Goal: Transaction & Acquisition: Purchase product/service

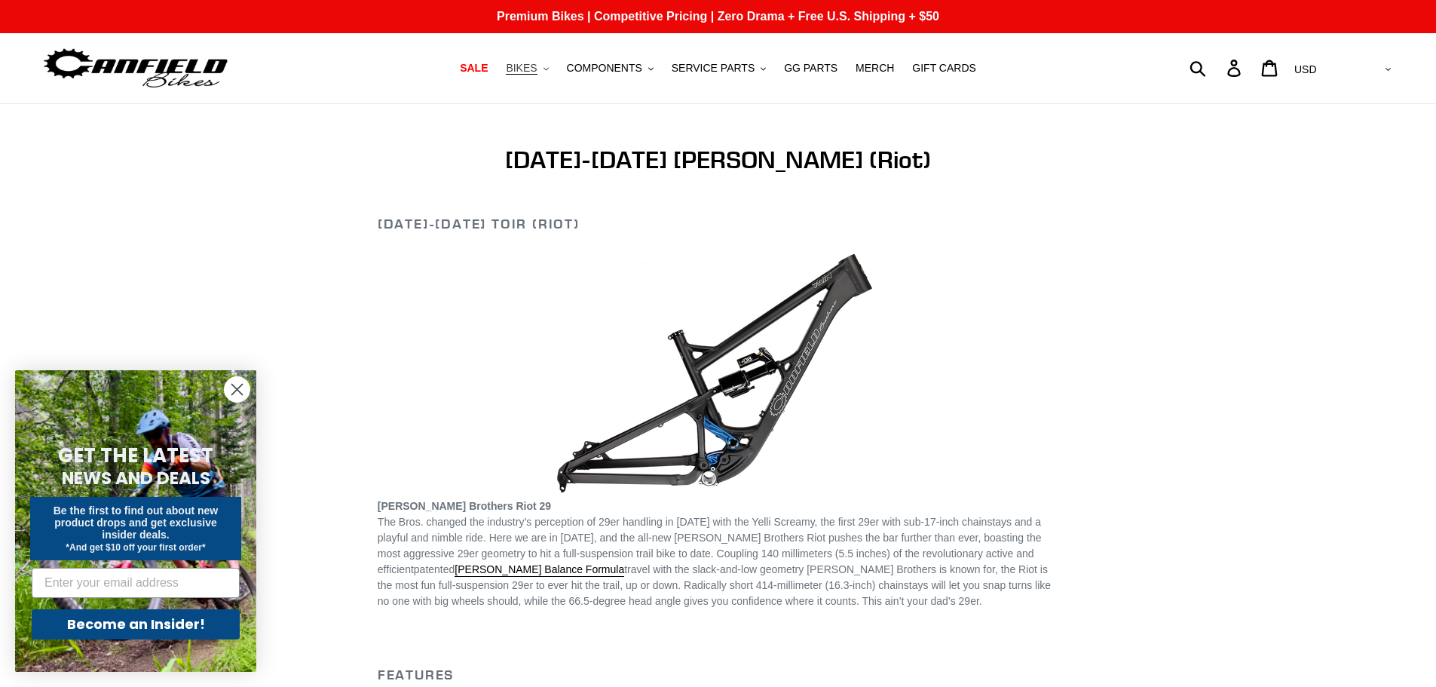
click at [537, 74] on span "BIKES" at bounding box center [521, 68] width 31 height 13
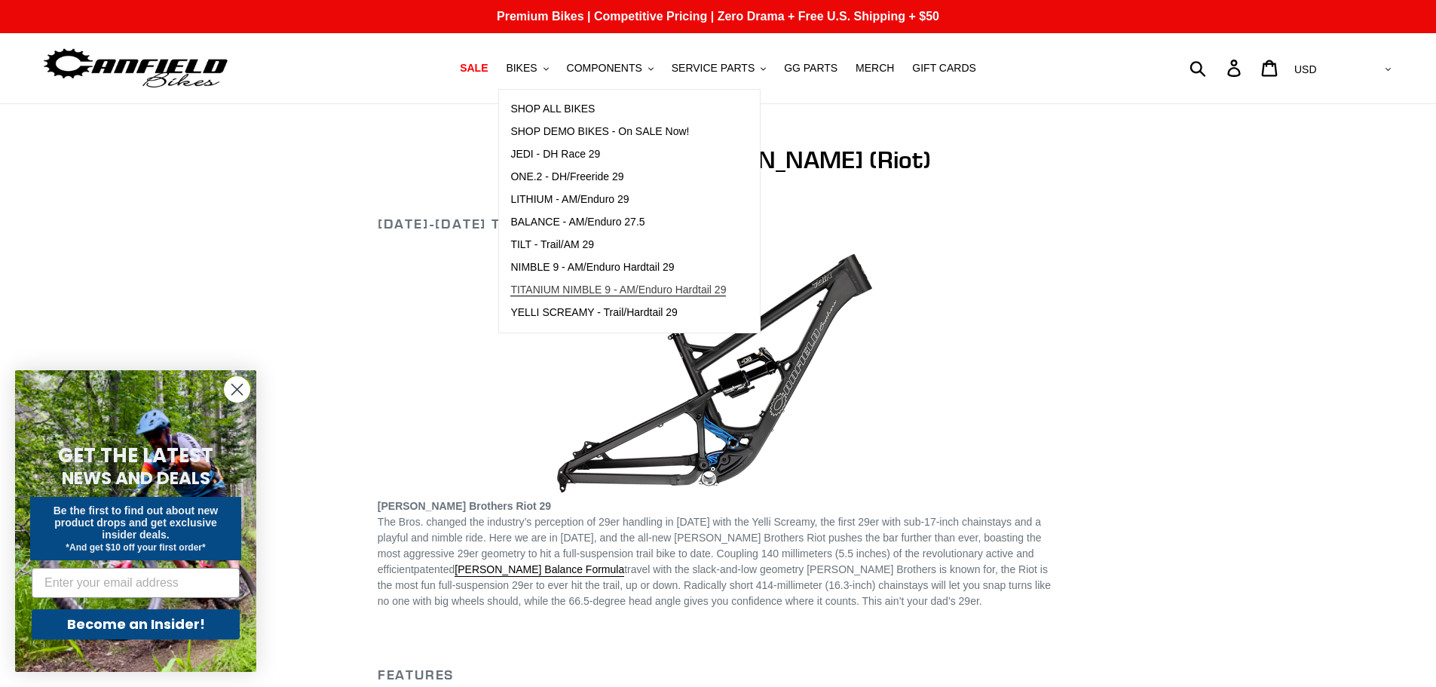
click at [588, 286] on span "TITANIUM NIMBLE 9 - AM/Enduro Hardtail 29" at bounding box center [618, 289] width 216 height 13
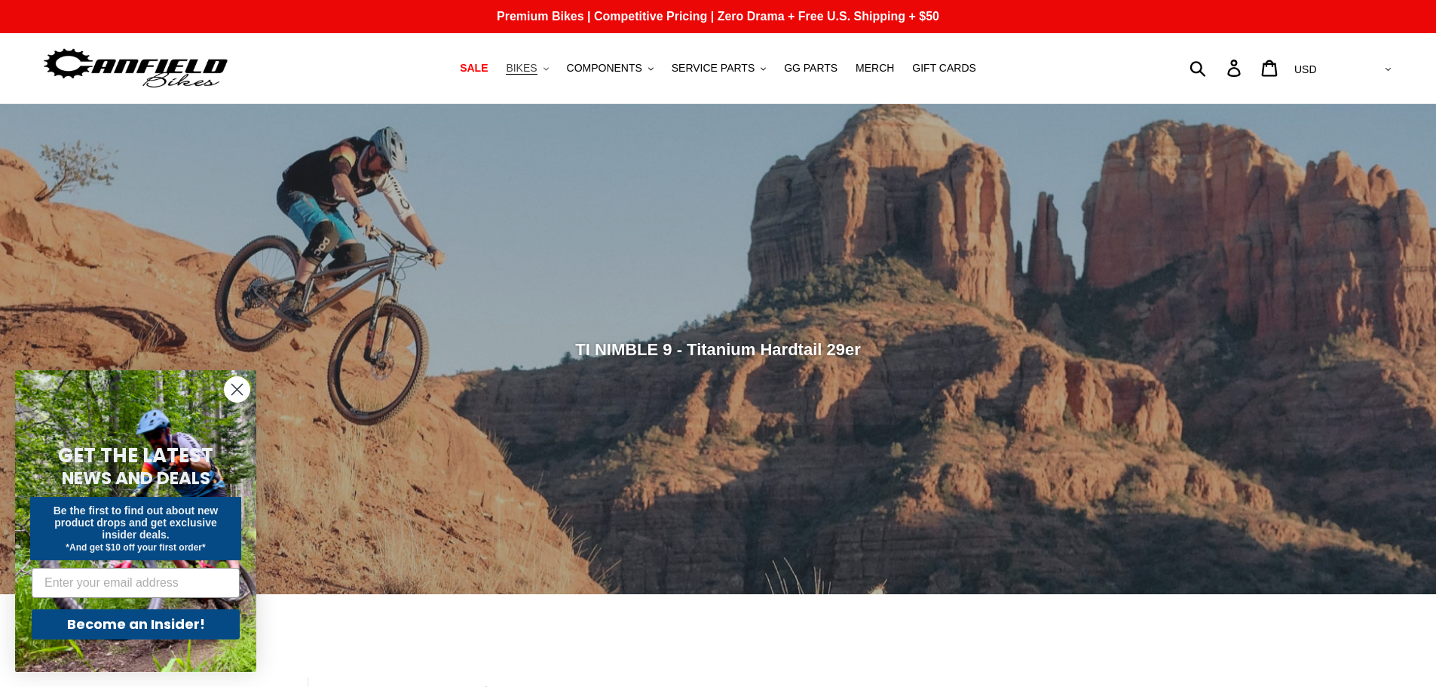
click at [537, 71] on span "BIKES" at bounding box center [521, 68] width 31 height 13
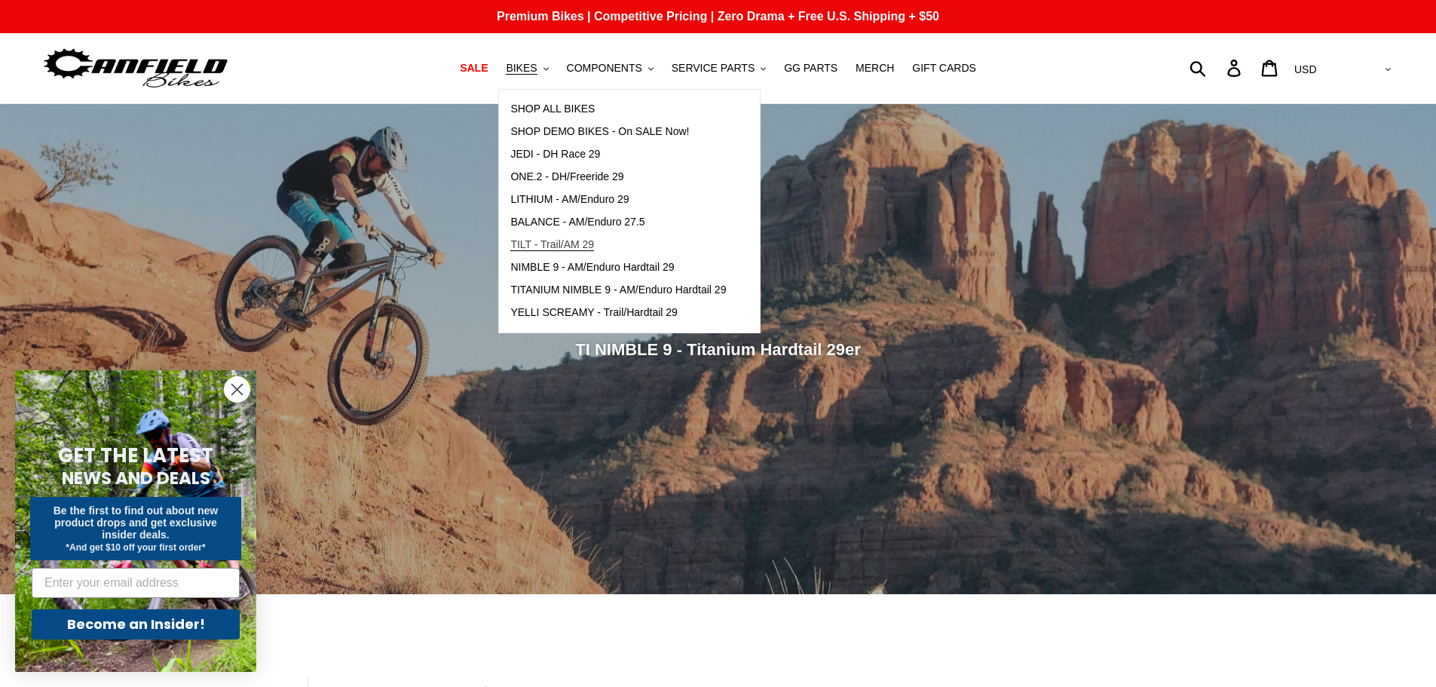
click at [594, 242] on span "TILT - Trail/AM 29" at bounding box center [552, 244] width 84 height 13
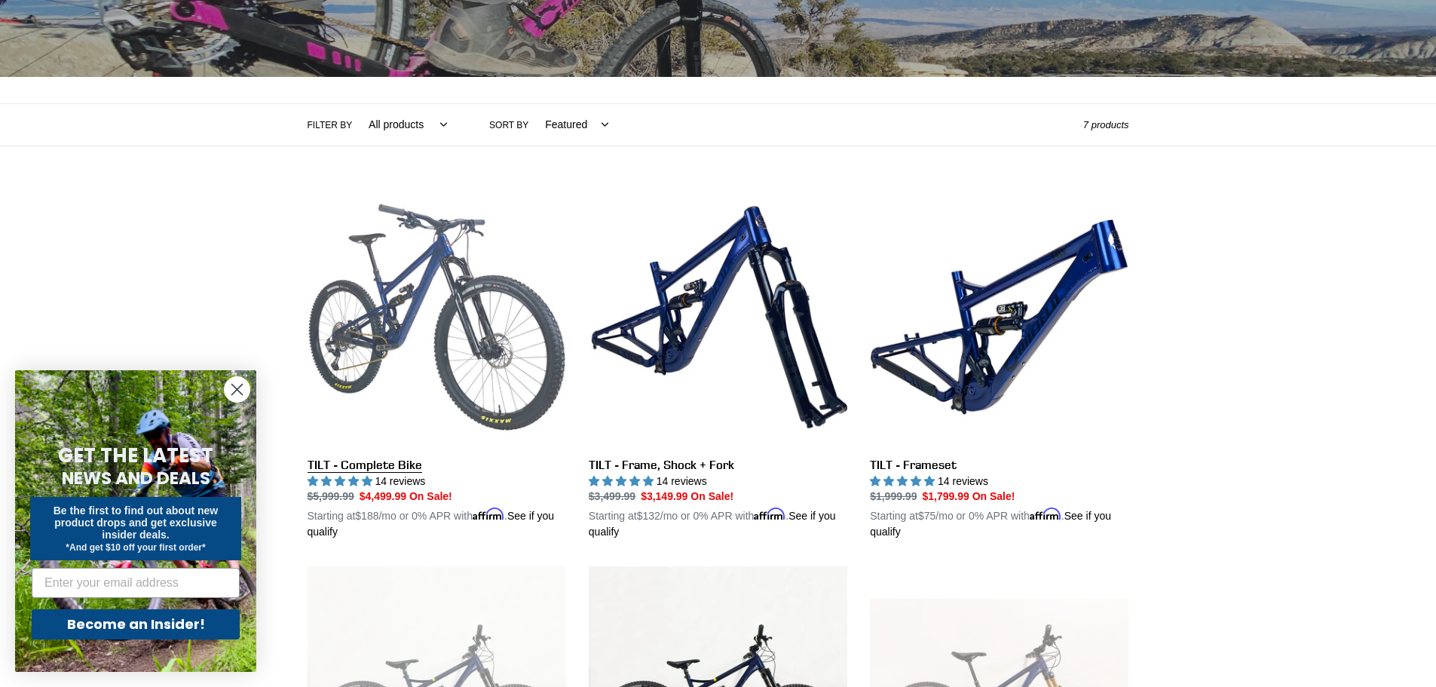
scroll to position [245, 0]
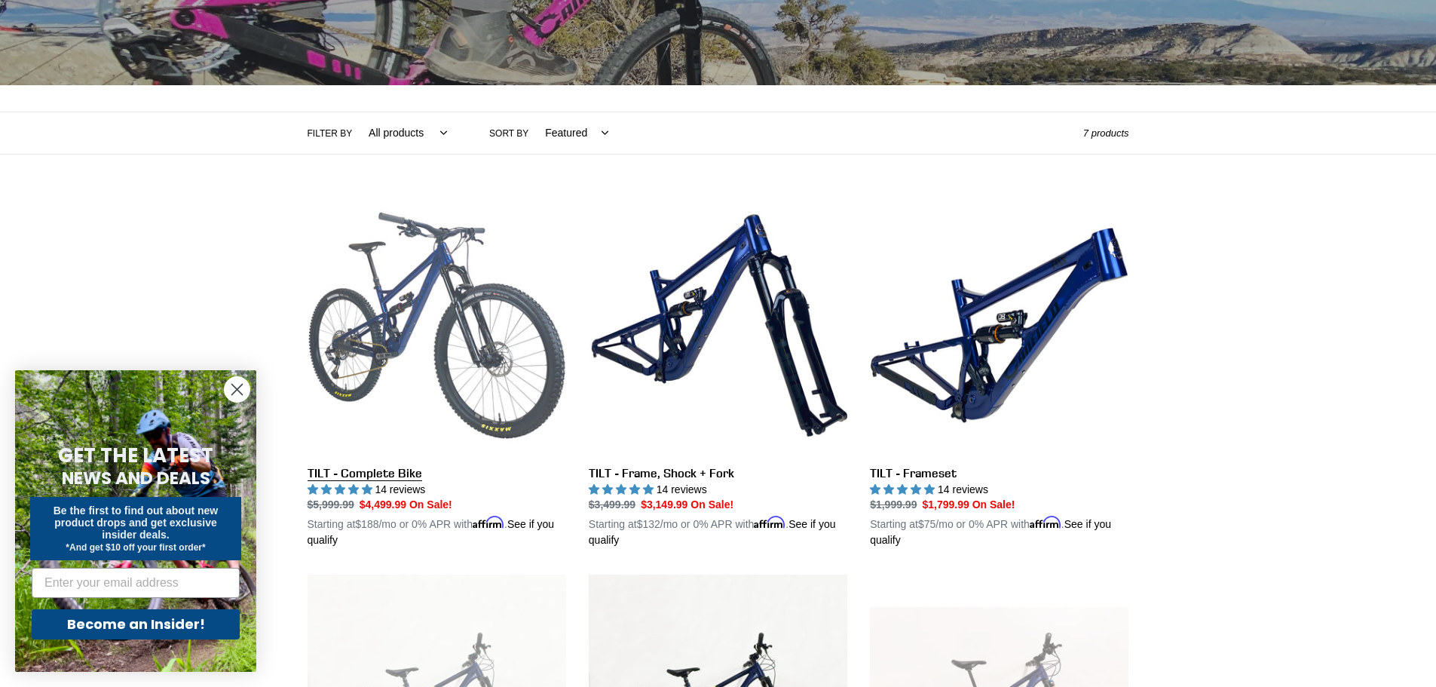
click at [479, 320] on link "TILT - Complete Bike" at bounding box center [436, 372] width 258 height 353
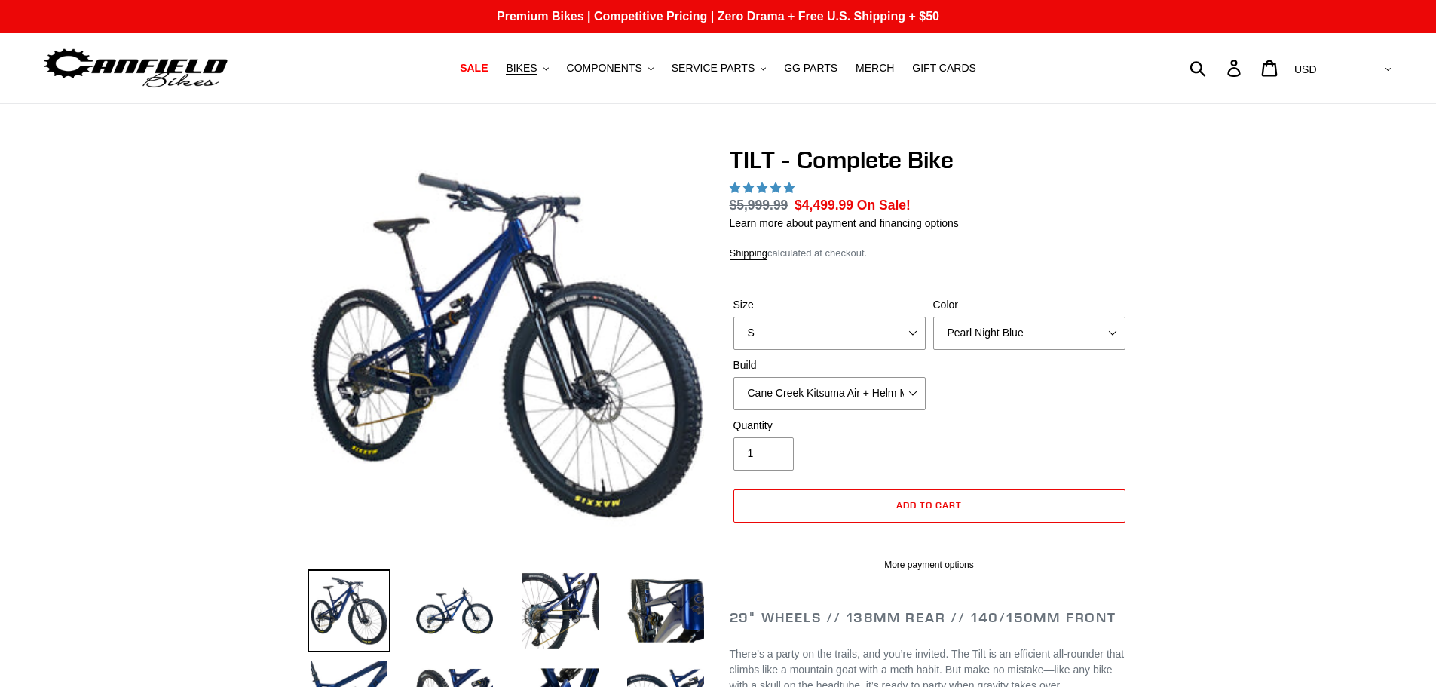
select select "highest-rating"
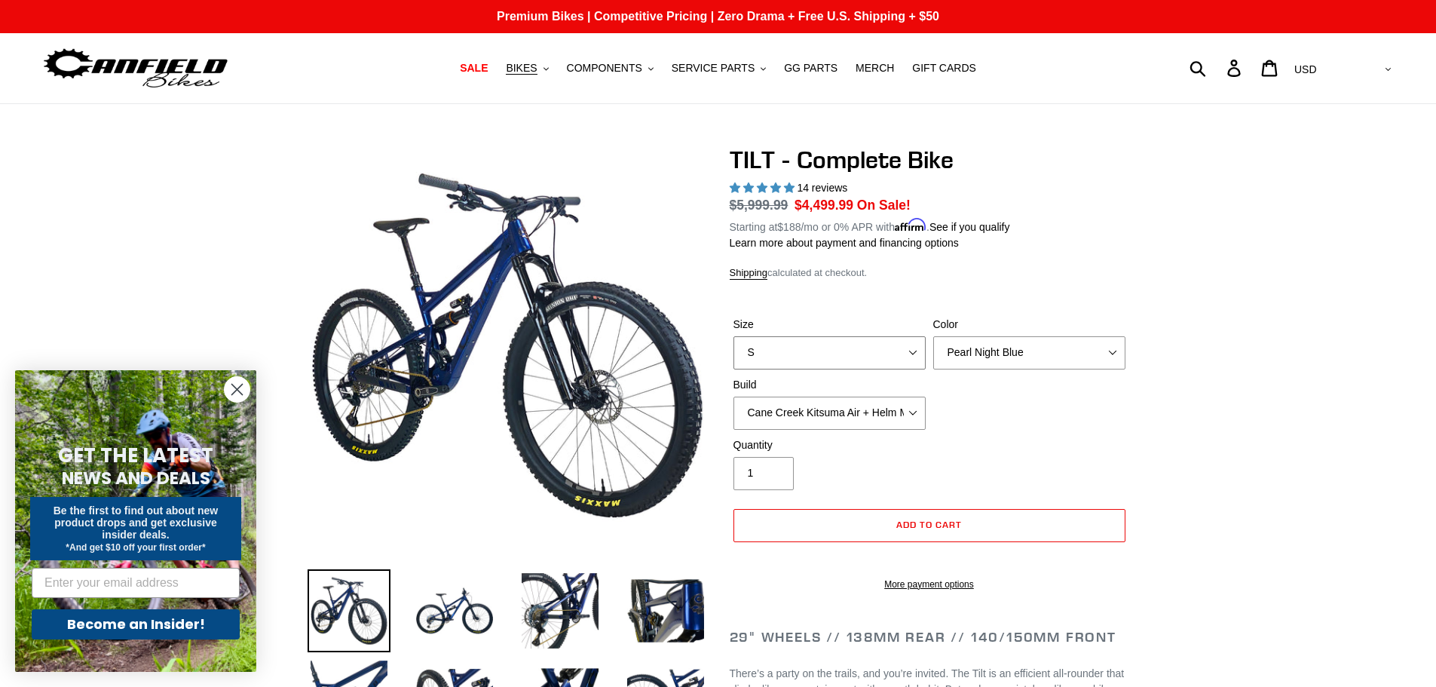
click at [871, 347] on select "S M L" at bounding box center [829, 352] width 192 height 33
select select "M"
click at [733, 336] on select "S M L" at bounding box center [829, 352] width 192 height 33
click at [1035, 350] on select "Pearl Night Blue Stealth Silver Raw" at bounding box center [1029, 352] width 192 height 33
click at [933, 336] on select "Pearl Night Blue Stealth Silver Raw" at bounding box center [1029, 352] width 192 height 33
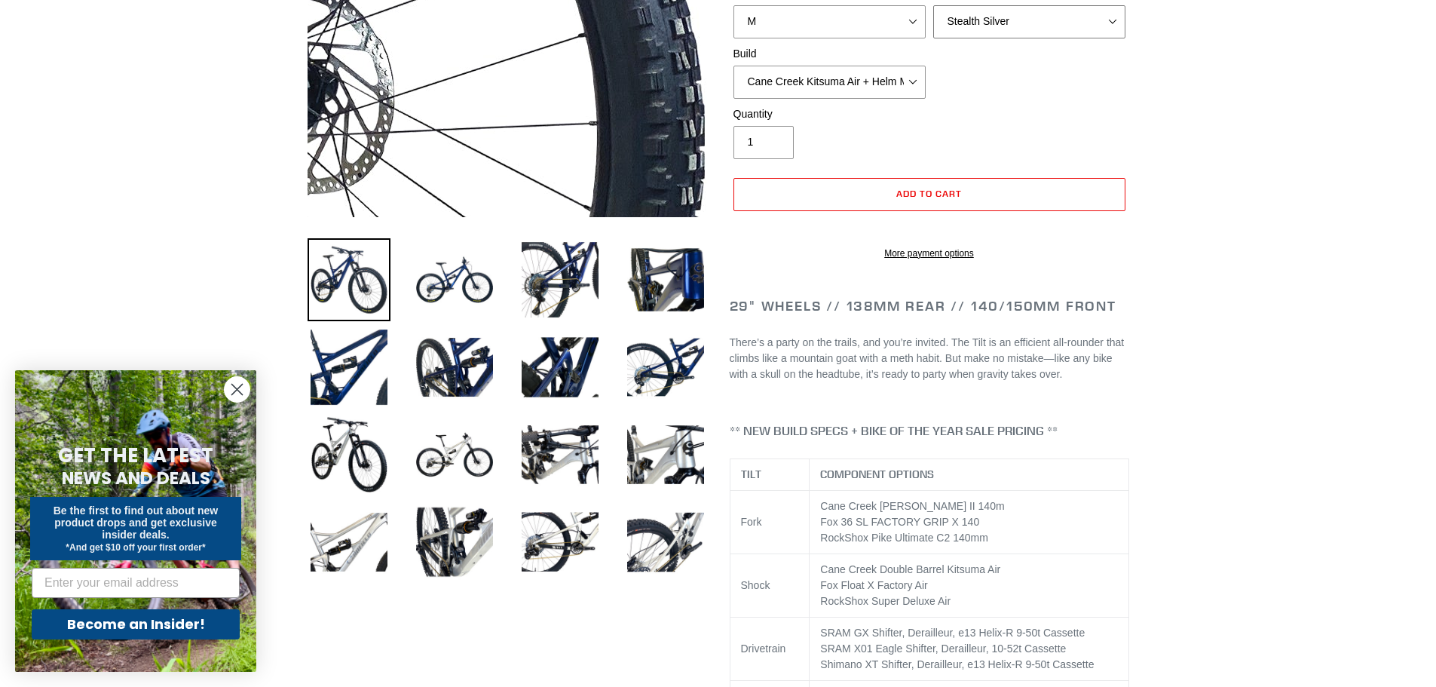
scroll to position [339, 0]
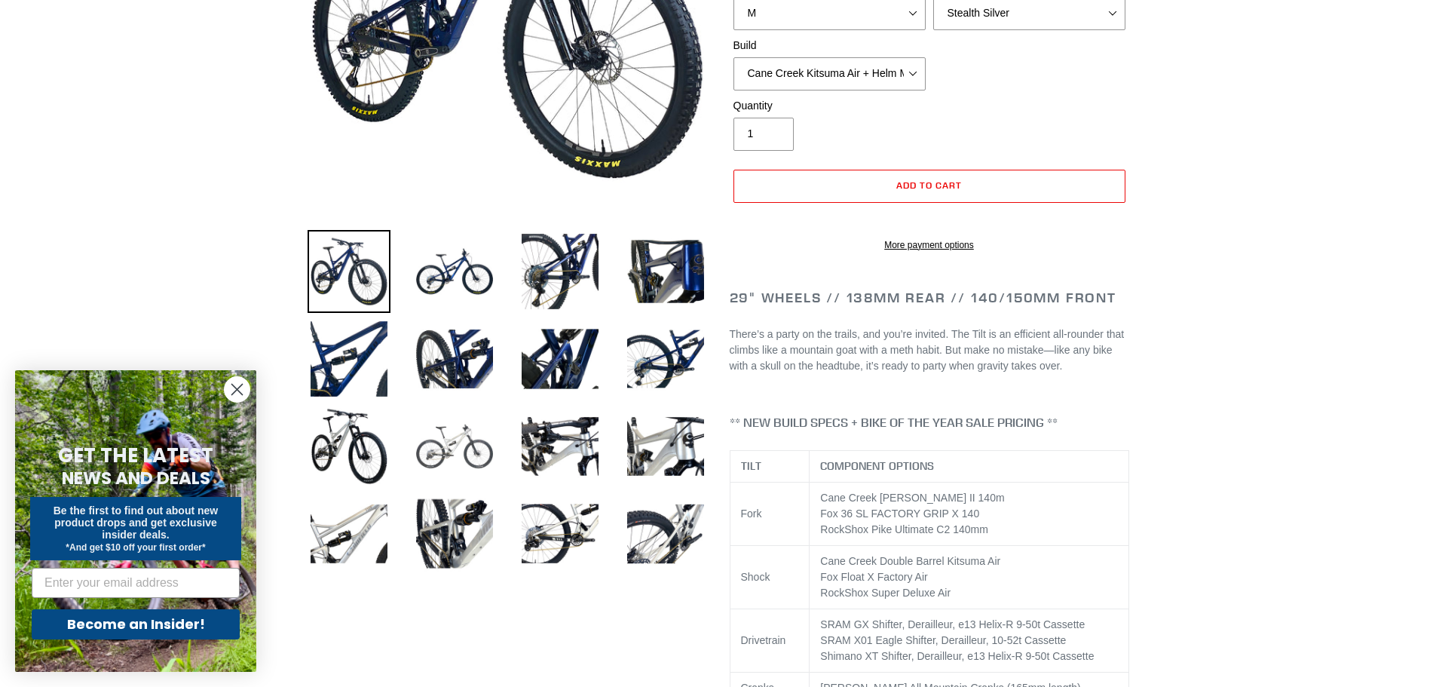
click at [468, 445] on img at bounding box center [454, 446] width 83 height 83
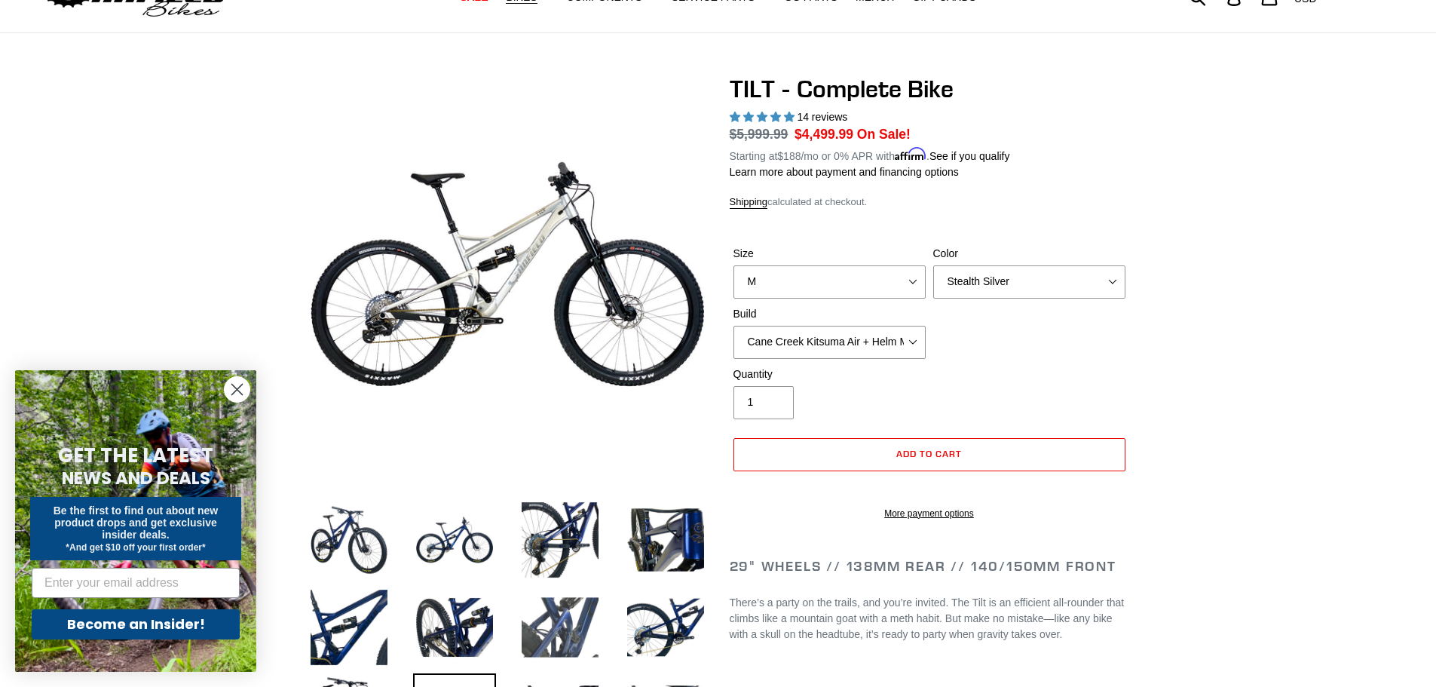
scroll to position [57, 0]
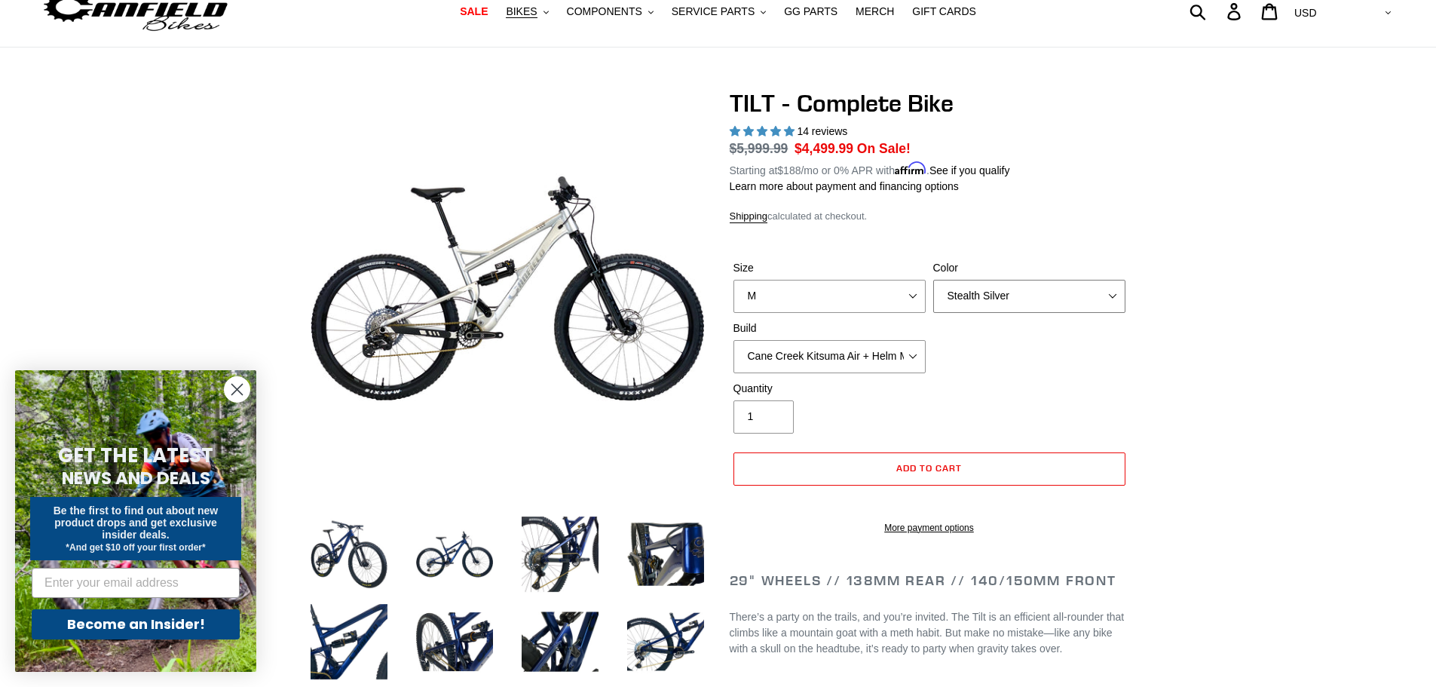
click at [965, 293] on select "Pearl Night Blue Stealth Silver Raw" at bounding box center [1029, 296] width 192 height 33
click at [933, 280] on select "Pearl Night Blue Stealth Silver Raw" at bounding box center [1029, 296] width 192 height 33
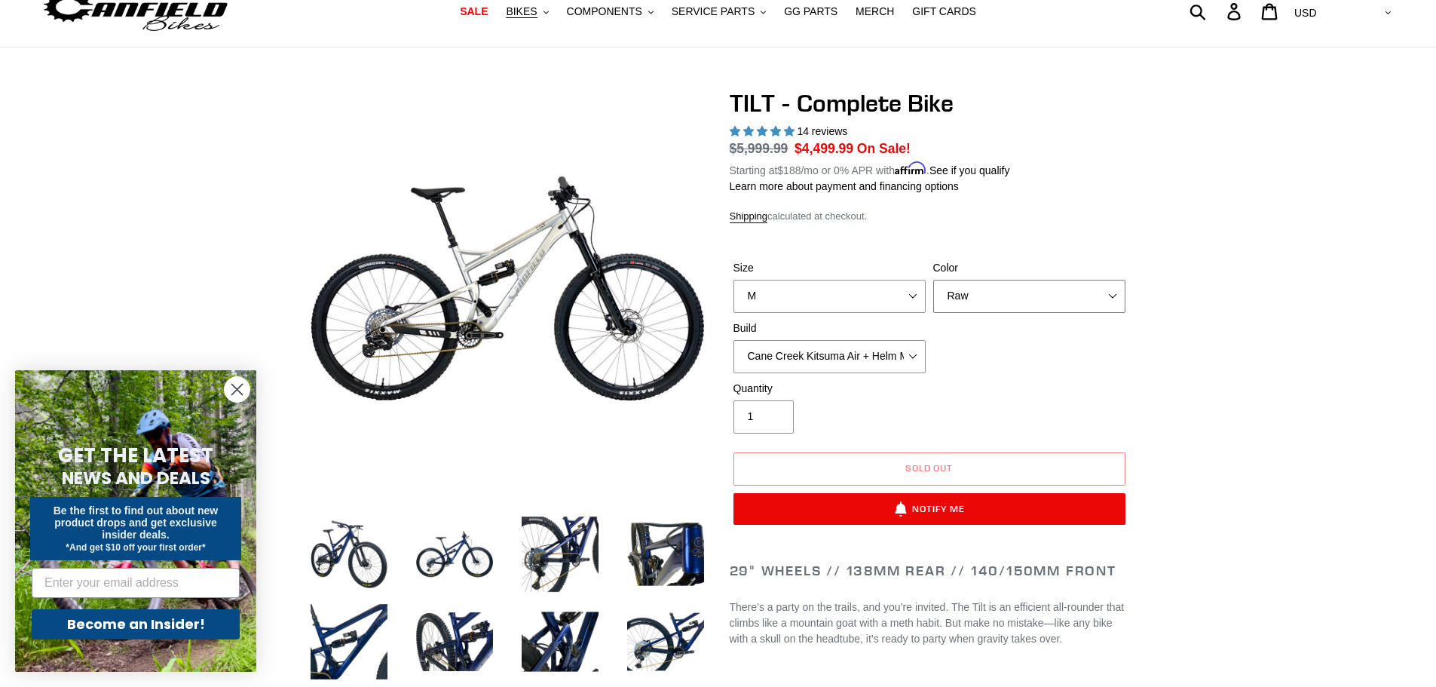
click at [974, 281] on select "Pearl Night Blue Stealth Silver Raw" at bounding box center [1029, 296] width 192 height 33
select select "Stealth Silver"
click at [933, 280] on select "Pearl Night Blue Stealth Silver Raw" at bounding box center [1029, 296] width 192 height 33
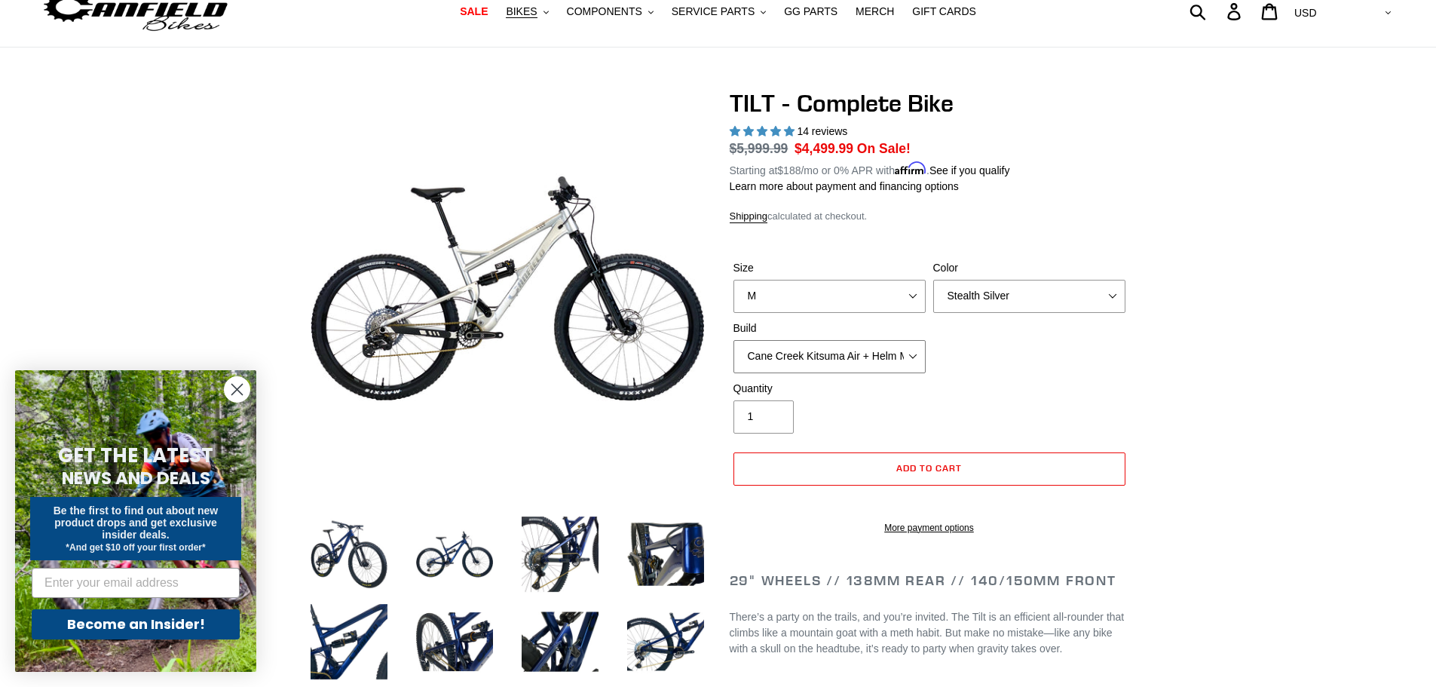
click at [851, 346] on select "Cane Creek Kitsuma Air + Helm MKII 140 + SRAM GX Cane Creek Kitsuma Air + Helm …" at bounding box center [829, 356] width 192 height 33
click at [733, 340] on select "Cane Creek Kitsuma Air + Helm MKII 140 + SRAM GX Cane Creek Kitsuma Air + Helm …" at bounding box center [829, 356] width 192 height 33
click at [905, 350] on select "Cane Creek Kitsuma Air + Helm MKII 140 + SRAM GX Cane Creek Kitsuma Air + Helm …" at bounding box center [829, 356] width 192 height 33
click at [733, 340] on select "Cane Creek Kitsuma Air + Helm MKII 140 + SRAM GX Cane Creek Kitsuma Air + Helm …" at bounding box center [829, 356] width 192 height 33
click at [910, 356] on select "Cane Creek Kitsuma Air + Helm MKII 140 + SRAM GX Cane Creek Kitsuma Air + Helm …" at bounding box center [829, 356] width 192 height 33
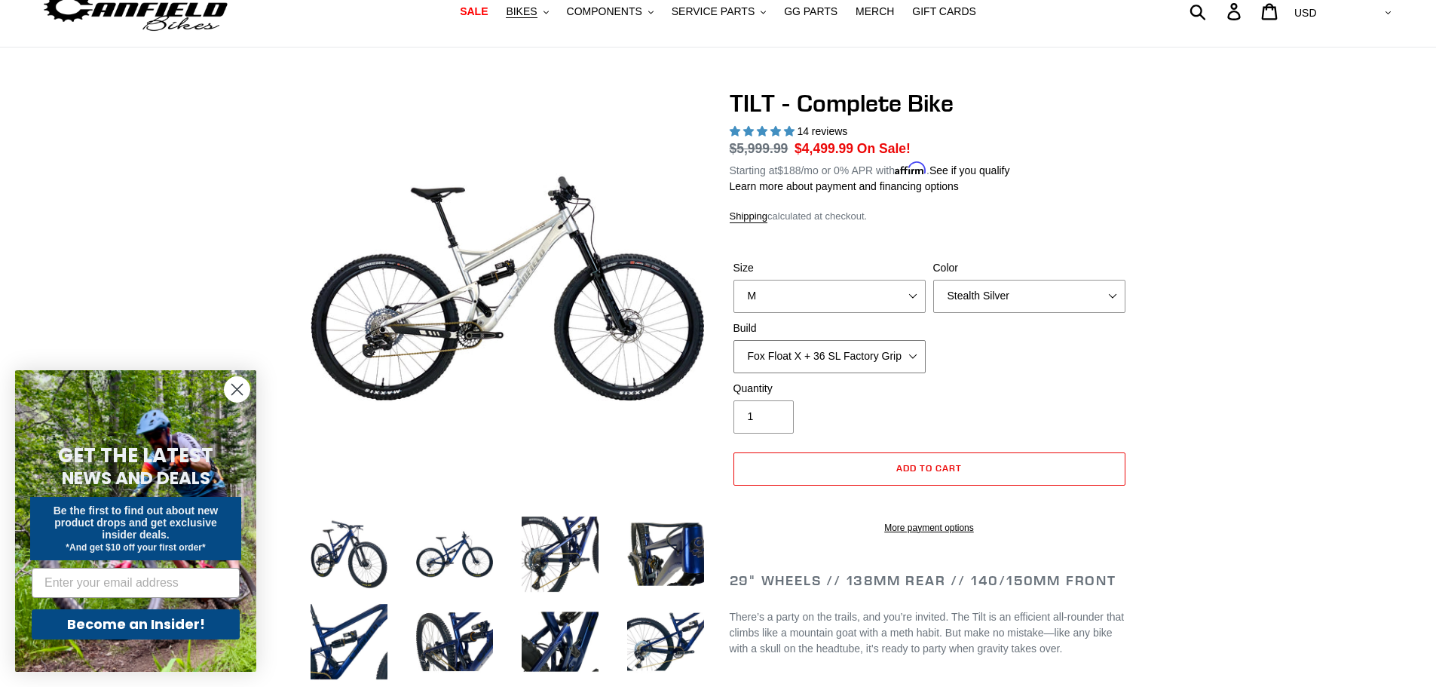
click at [733, 340] on select "Cane Creek Kitsuma Air + Helm MKII 140 + SRAM GX Cane Creek Kitsuma Air + Helm …" at bounding box center [829, 356] width 192 height 33
click at [907, 348] on select "Cane Creek Kitsuma Air + Helm MKII 140 + SRAM GX Cane Creek Kitsuma Air + Helm …" at bounding box center [829, 356] width 192 height 33
click at [733, 340] on select "Cane Creek Kitsuma Air + Helm MKII 140 + SRAM GX Cane Creek Kitsuma Air + Helm …" at bounding box center [829, 356] width 192 height 33
click at [901, 356] on select "Cane Creek Kitsuma Air + Helm MKII 140 + SRAM GX Cane Creek Kitsuma Air + Helm …" at bounding box center [829, 356] width 192 height 33
click at [733, 340] on select "Cane Creek Kitsuma Air + Helm MKII 140 + SRAM GX Cane Creek Kitsuma Air + Helm …" at bounding box center [829, 356] width 192 height 33
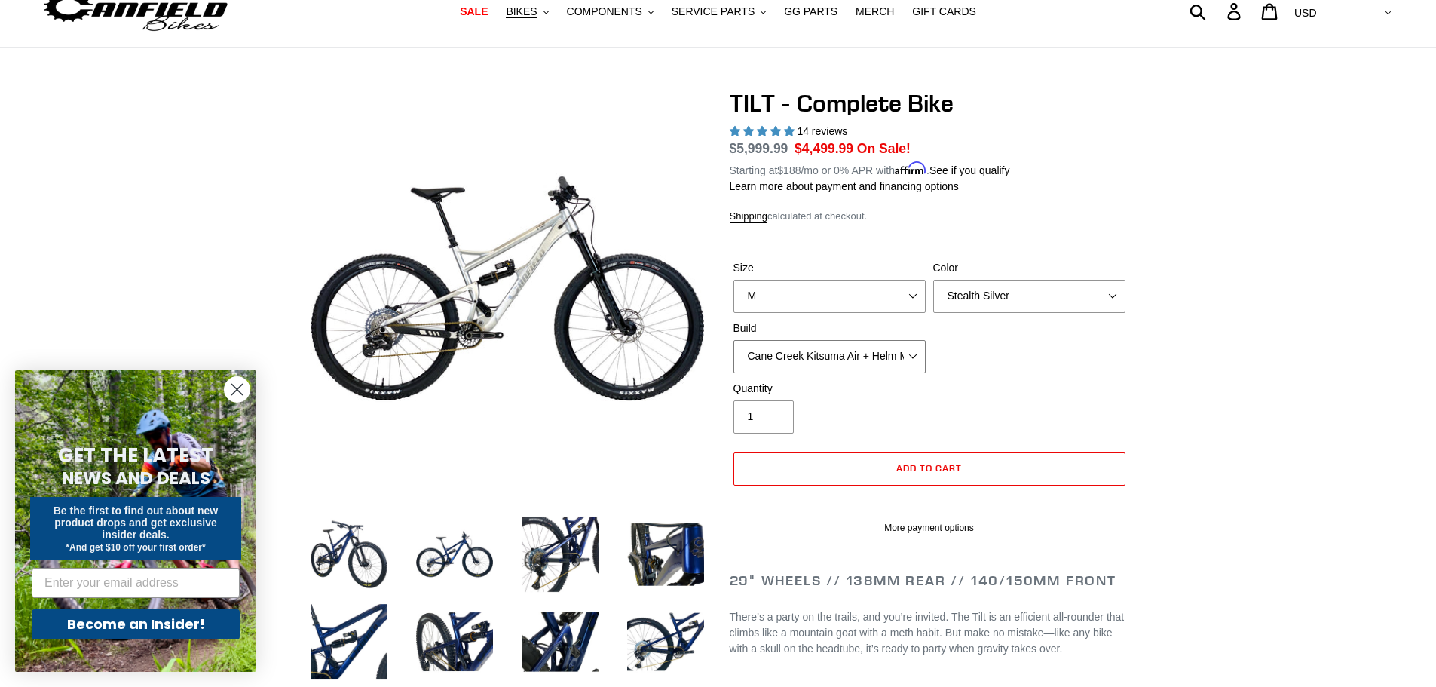
click at [889, 350] on select "Cane Creek Kitsuma Air + Helm MKII 140 + SRAM GX Cane Creek Kitsuma Air + Helm …" at bounding box center [829, 356] width 192 height 33
click at [733, 340] on select "Cane Creek Kitsuma Air + Helm MKII 140 + SRAM GX Cane Creek Kitsuma Air + Helm …" at bounding box center [829, 356] width 192 height 33
click at [900, 343] on select "Cane Creek Kitsuma Air + Helm MKII 140 + SRAM GX Cane Creek Kitsuma Air + Helm …" at bounding box center [829, 356] width 192 height 33
click at [733, 340] on select "Cane Creek Kitsuma Air + Helm MKII 140 + SRAM GX Cane Creek Kitsuma Air + Helm …" at bounding box center [829, 356] width 192 height 33
click at [896, 363] on select "Cane Creek Kitsuma Air + Helm MKII 140 + SRAM GX Cane Creek Kitsuma Air + Helm …" at bounding box center [829, 356] width 192 height 33
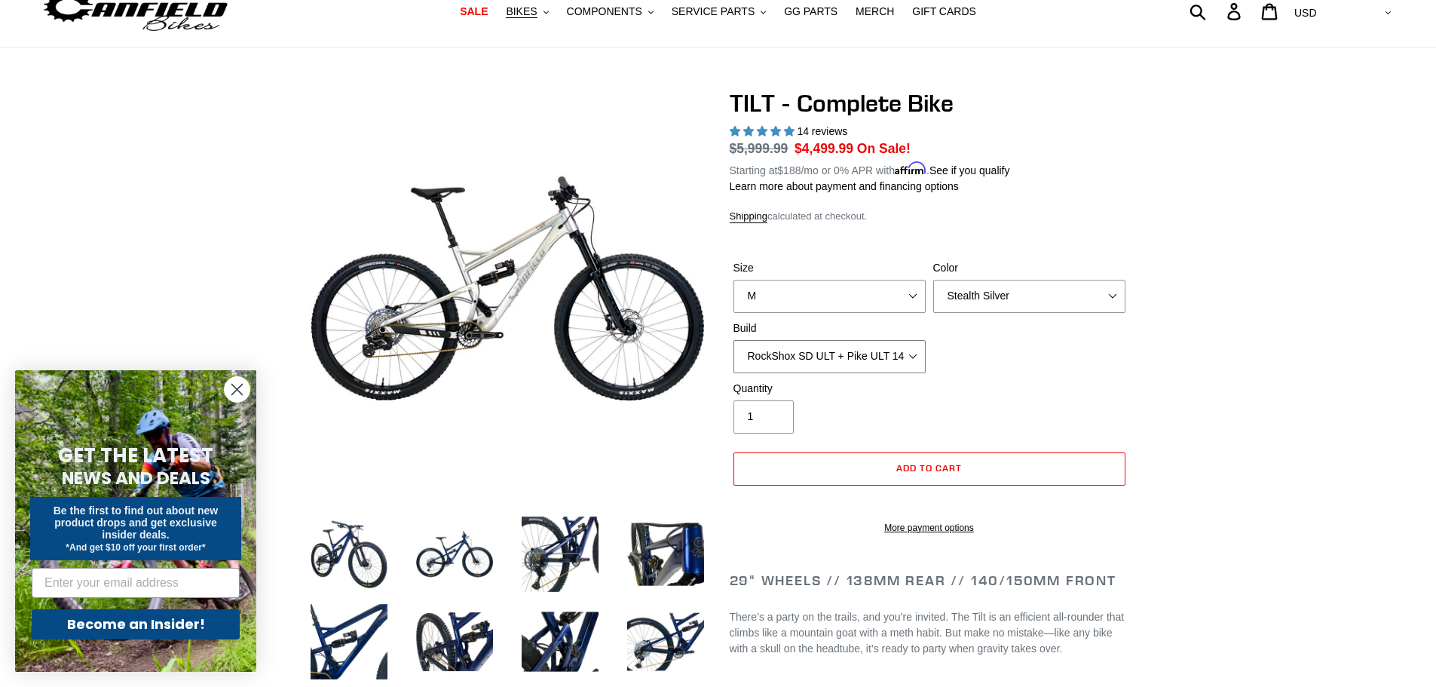
click at [733, 340] on select "Cane Creek Kitsuma Air + Helm MKII 140 + SRAM GX Cane Creek Kitsuma Air + Helm …" at bounding box center [829, 356] width 192 height 33
click at [897, 356] on select "Cane Creek Kitsuma Air + Helm MKII 140 + SRAM GX Cane Creek Kitsuma Air + Helm …" at bounding box center [829, 356] width 192 height 33
click at [733, 340] on select "Cane Creek Kitsuma Air + Helm MKII 140 + SRAM GX Cane Creek Kitsuma Air + Helm …" at bounding box center [829, 356] width 192 height 33
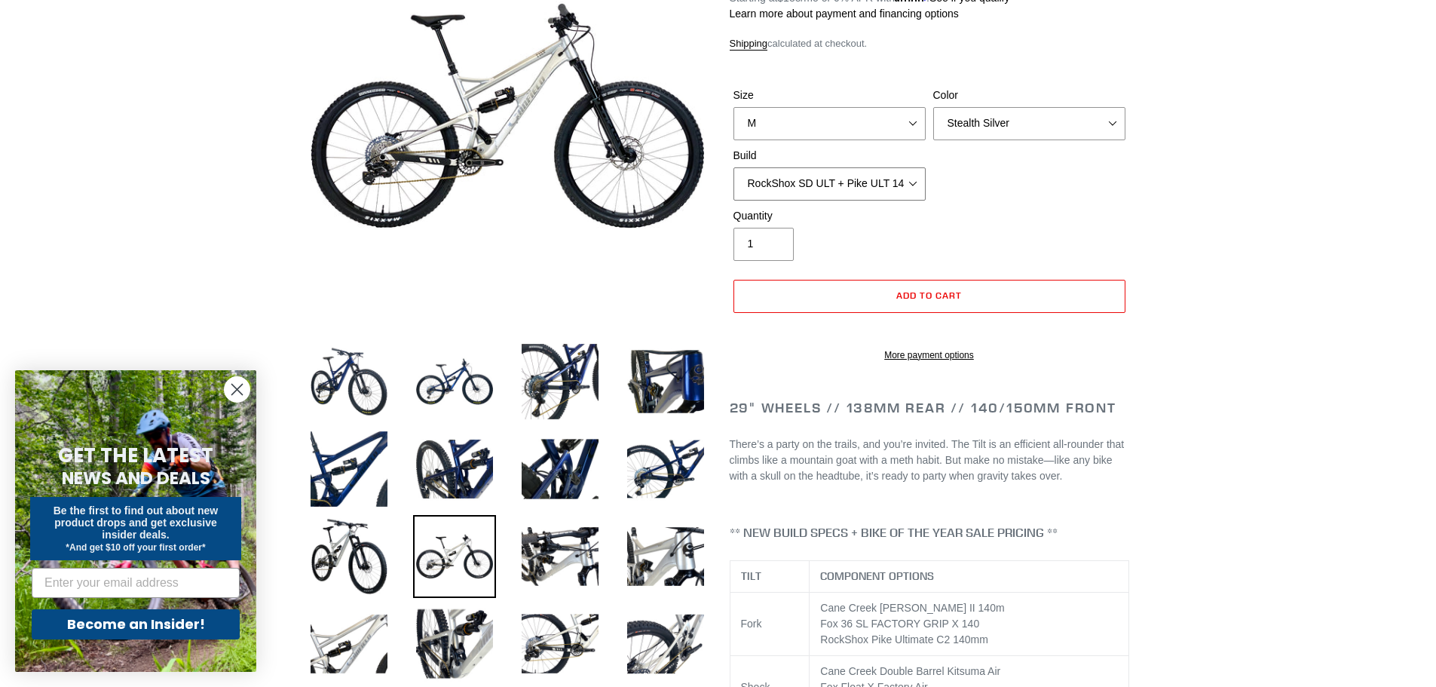
scroll to position [170, 0]
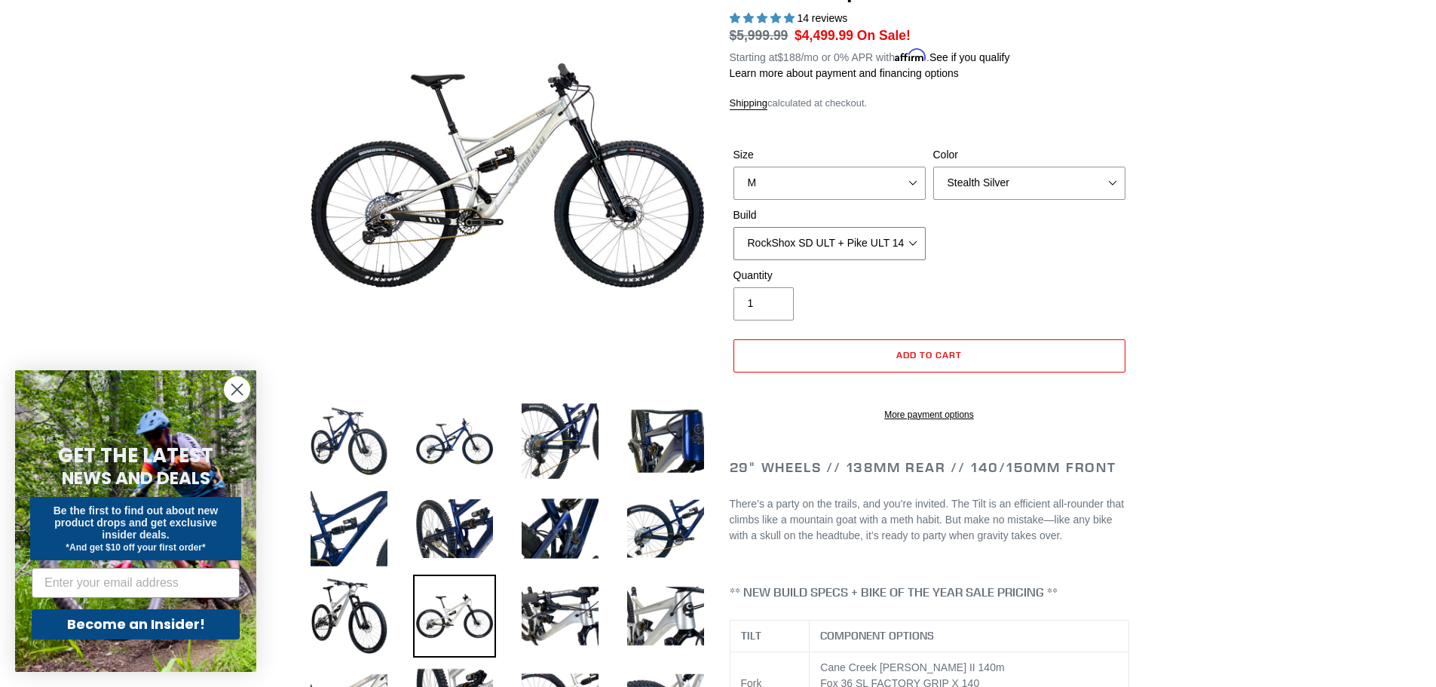
click at [915, 244] on select "Cane Creek Kitsuma Air + Helm MKII 140 + SRAM GX Cane Creek Kitsuma Air + Helm …" at bounding box center [829, 243] width 192 height 33
select select "RockShox SD ULT + Pike ULT 140 + SRAM GX"
click at [733, 227] on select "Cane Creek Kitsuma Air + Helm MKII 140 + SRAM GX Cane Creek Kitsuma Air + Helm …" at bounding box center [829, 243] width 192 height 33
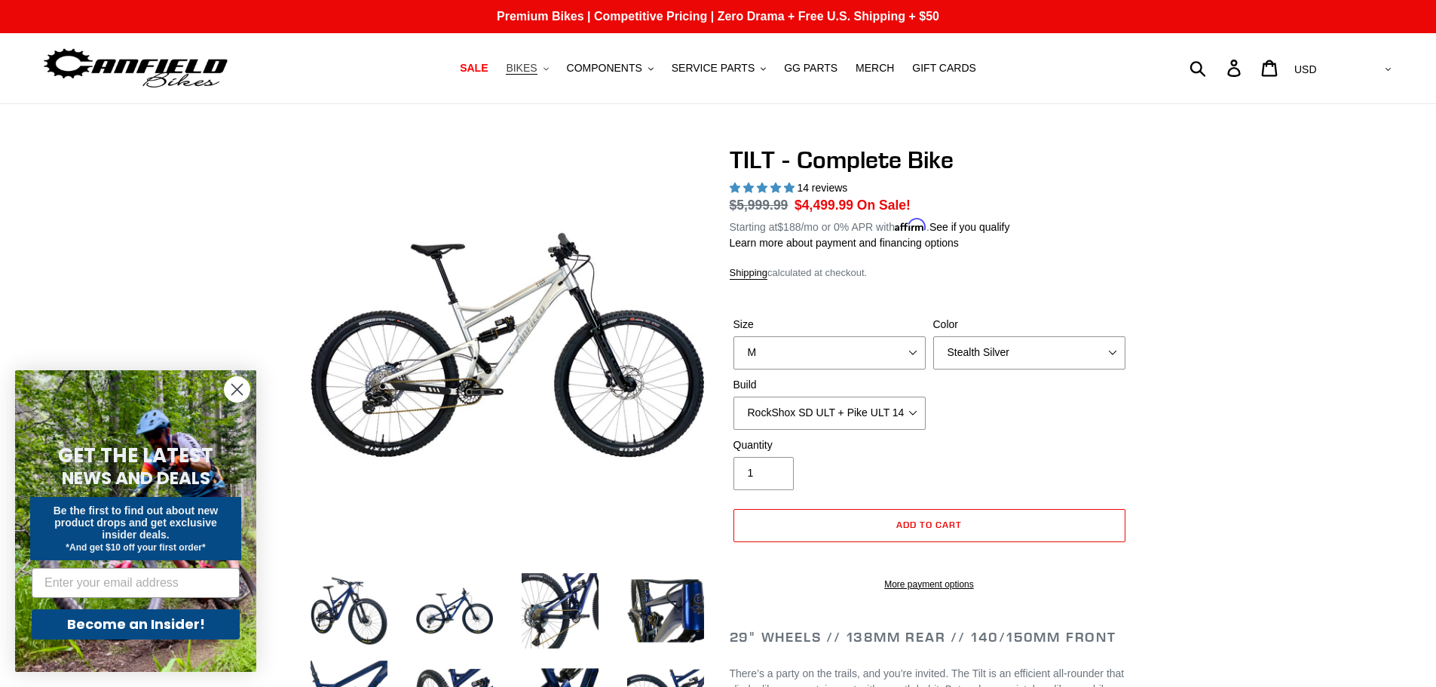
click at [537, 62] on span "BIKES" at bounding box center [521, 68] width 31 height 13
